Goal: Task Accomplishment & Management: Use online tool/utility

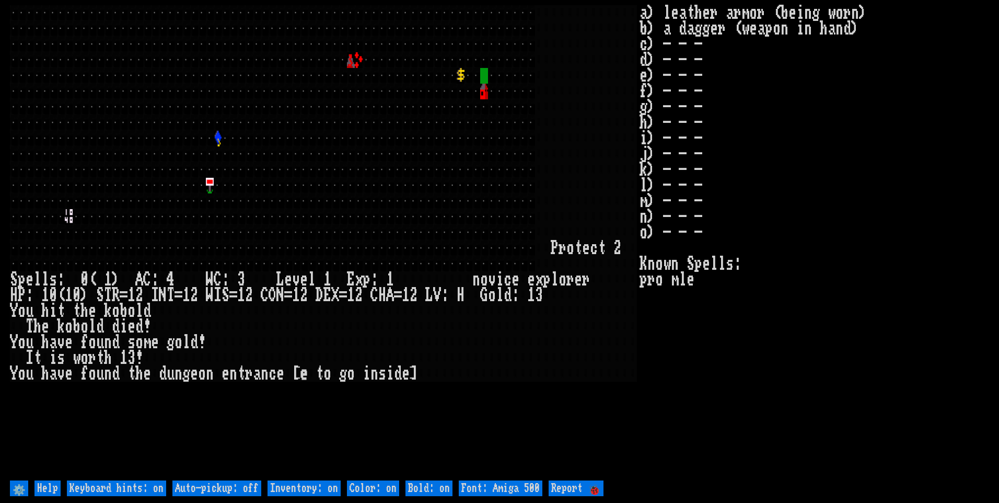
click at [244, 488] on off "Auto-pickup: off" at bounding box center [216, 488] width 89 height 16
type off "Auto-pickup: on"
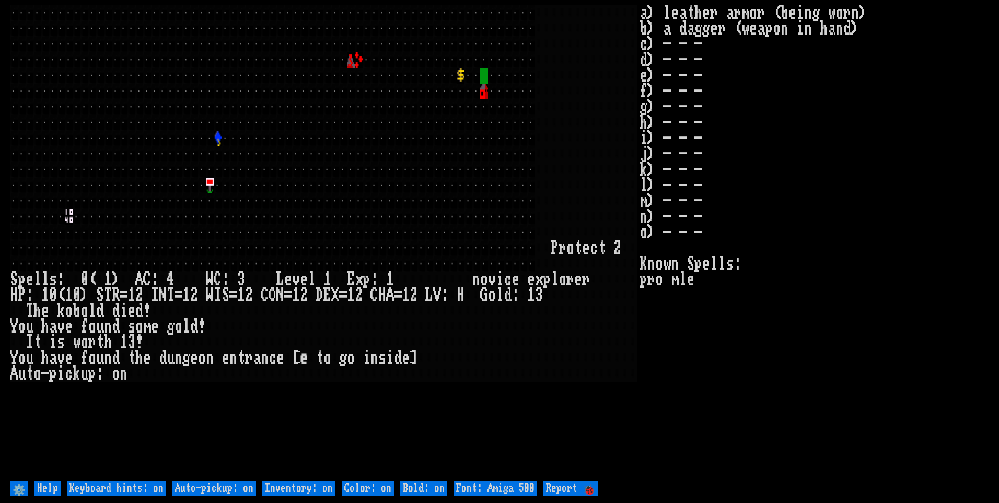
click at [280, 490] on on "Inventory: on" at bounding box center [298, 488] width 73 height 16
type on "Inventory: off"
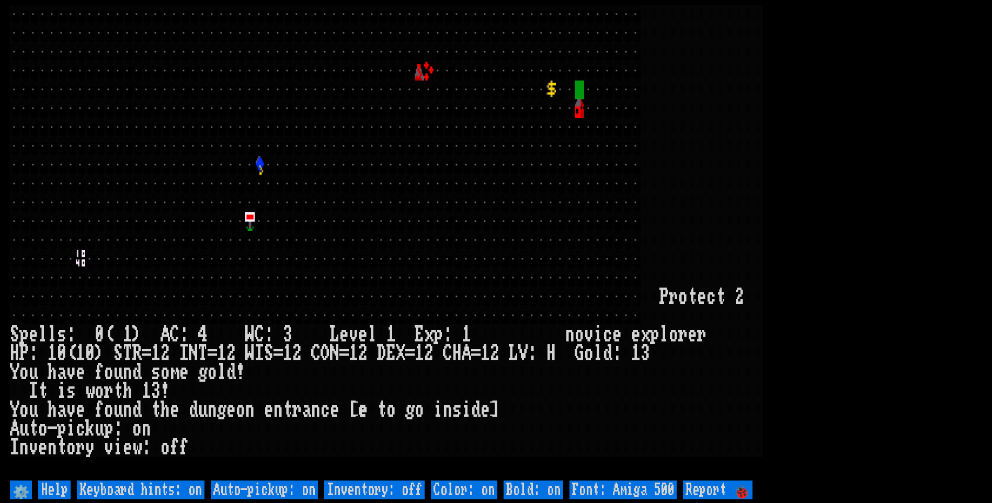
click at [619, 489] on 500 "Font: Amiga 500" at bounding box center [622, 489] width 107 height 19
type 500 "Font: Amiga 1200"
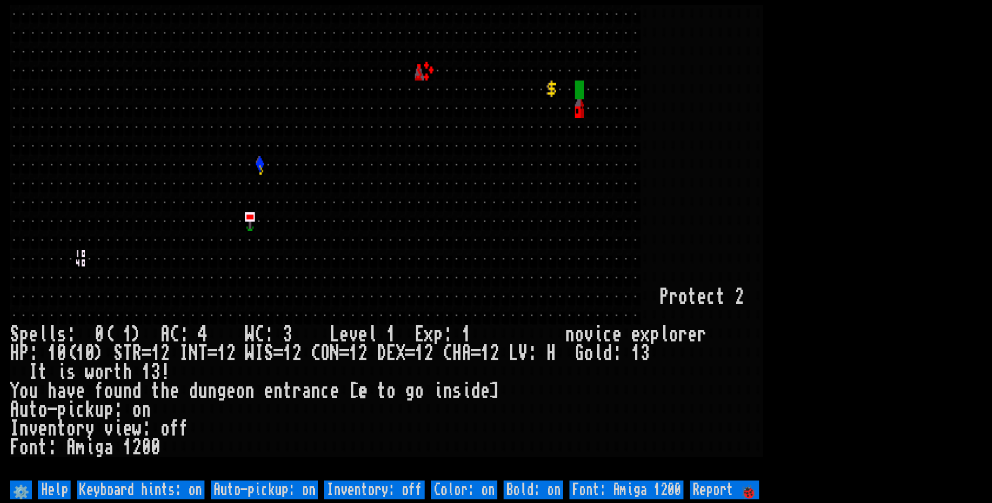
click at [920, 240] on larn at bounding box center [496, 241] width 972 height 472
